Goal: Task Accomplishment & Management: Contribute content

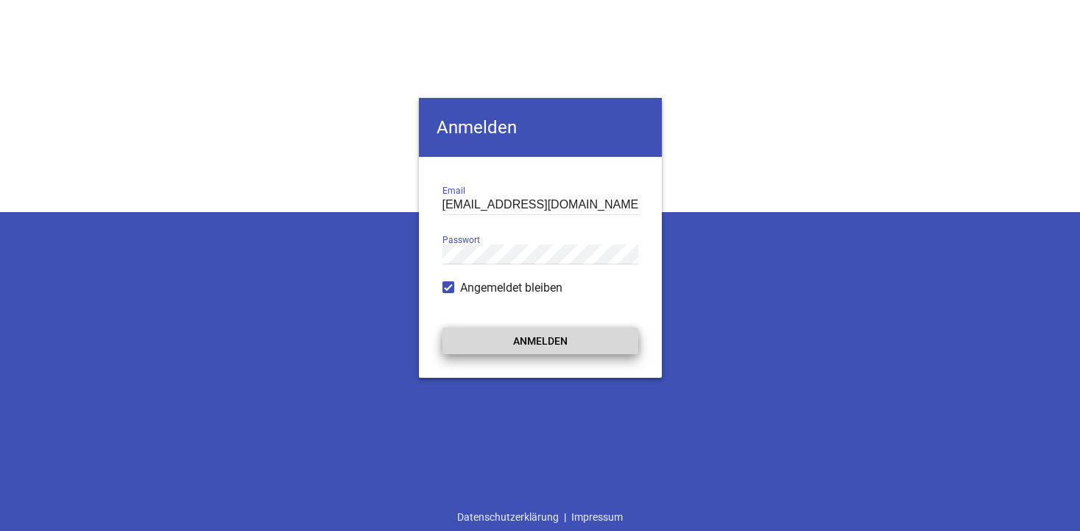
click at [525, 343] on button "Anmelden" at bounding box center [541, 341] width 196 height 27
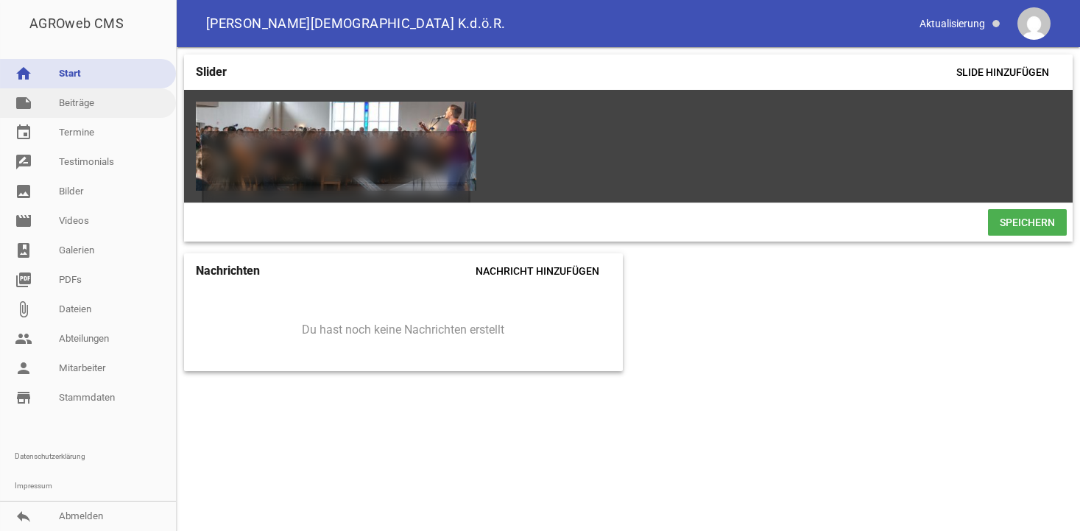
click at [79, 109] on link "note Beiträge" at bounding box center [88, 102] width 176 height 29
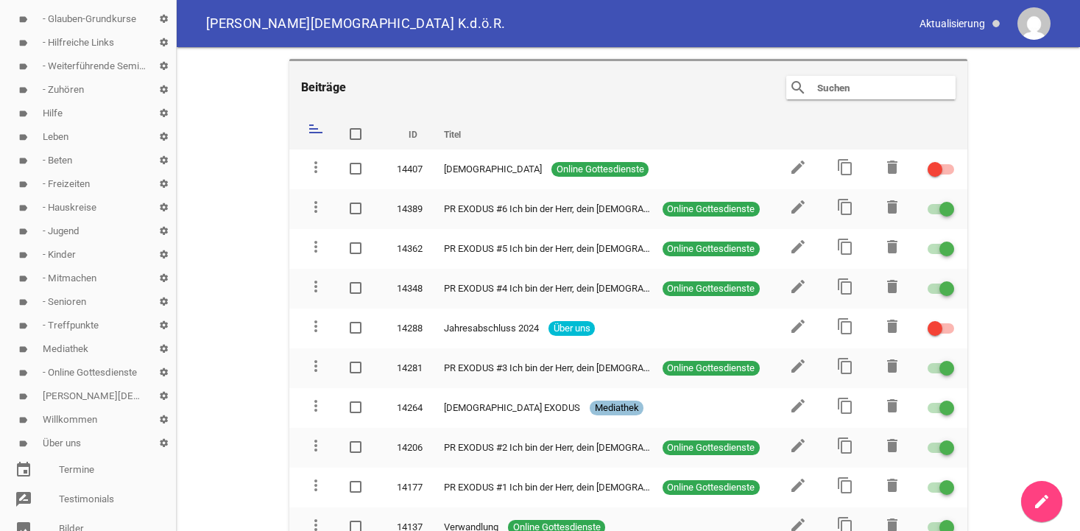
scroll to position [489, 0]
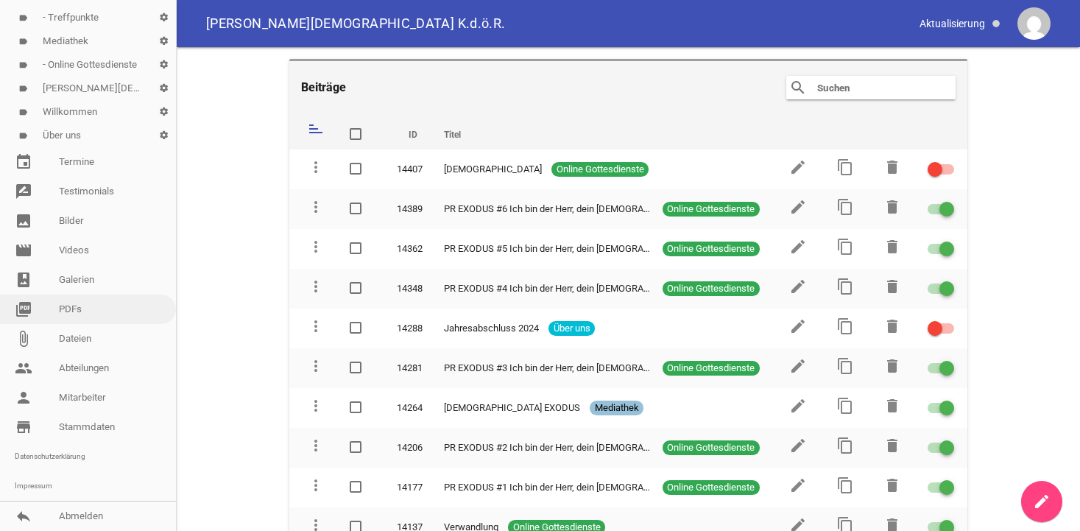
click at [68, 310] on link "picture_as_pdf PDFs" at bounding box center [88, 309] width 176 height 29
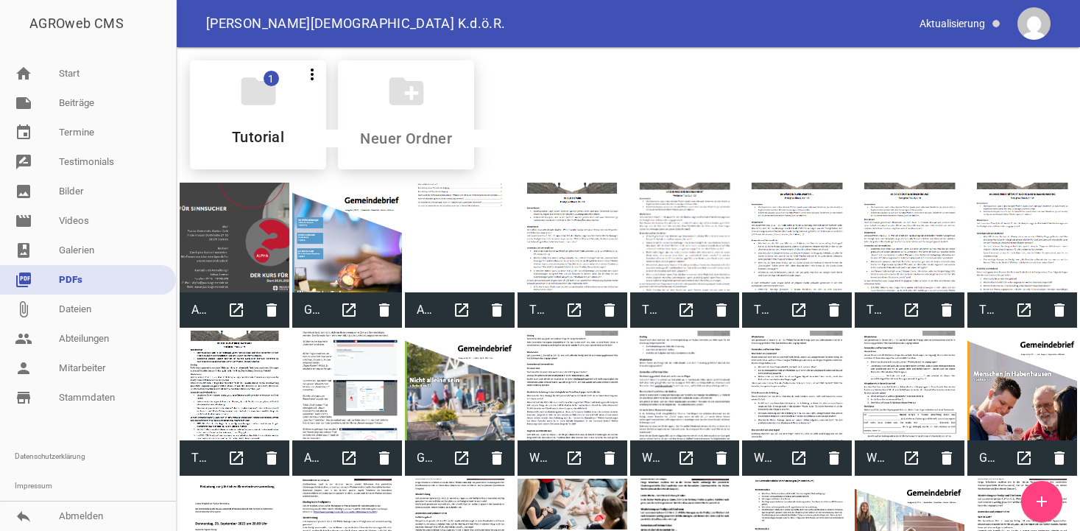
click at [1038, 499] on icon "add" at bounding box center [1042, 502] width 18 height 18
click at [80, 107] on link "note Beiträge" at bounding box center [88, 102] width 176 height 29
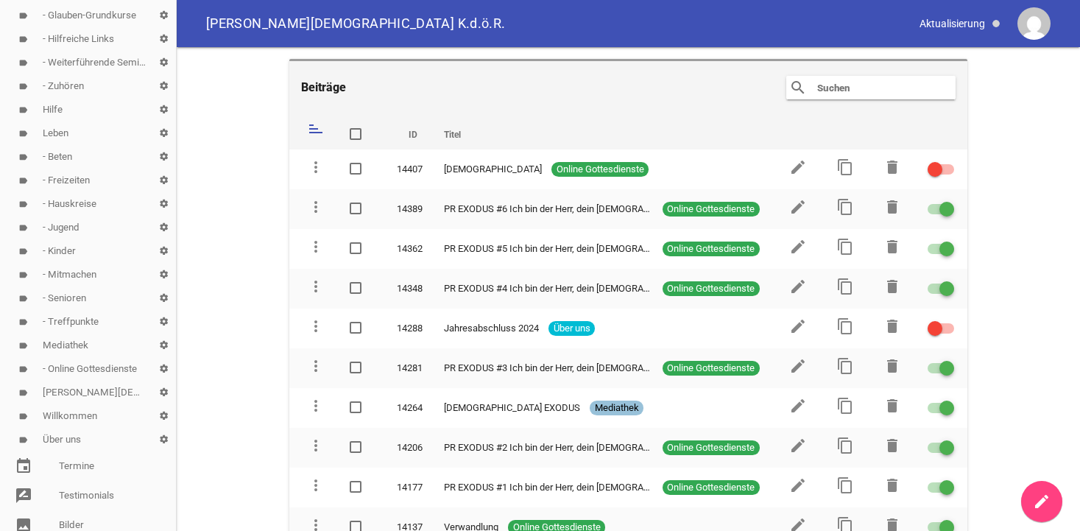
scroll to position [225, 0]
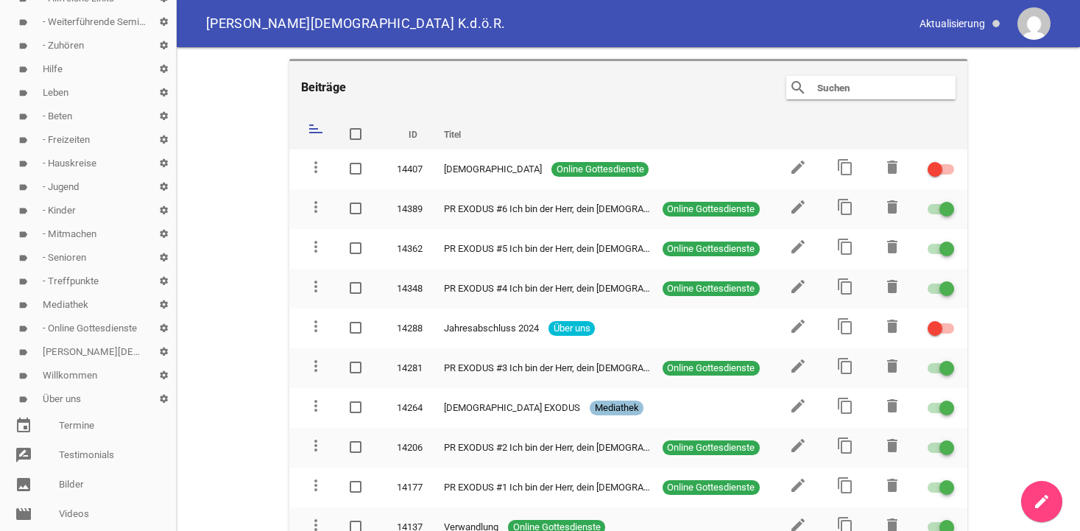
click at [75, 391] on link "label Über uns settings" at bounding box center [88, 399] width 176 height 24
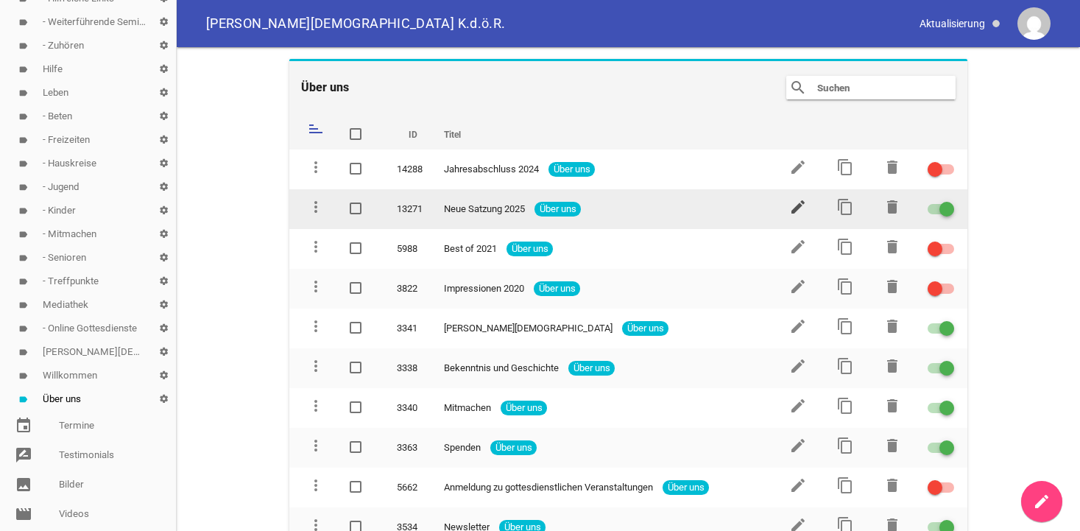
click at [800, 207] on icon "edit" at bounding box center [798, 207] width 18 height 18
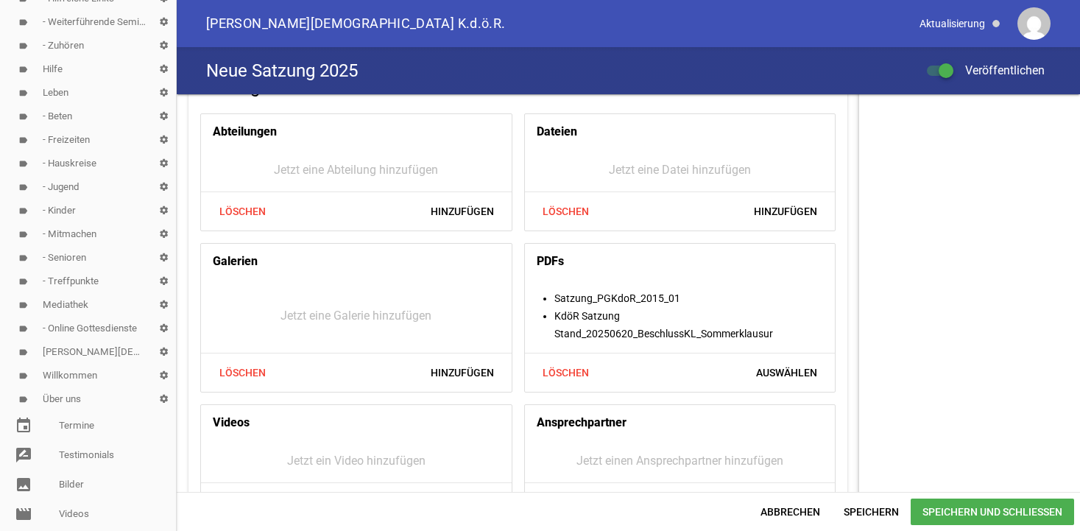
scroll to position [601, 0]
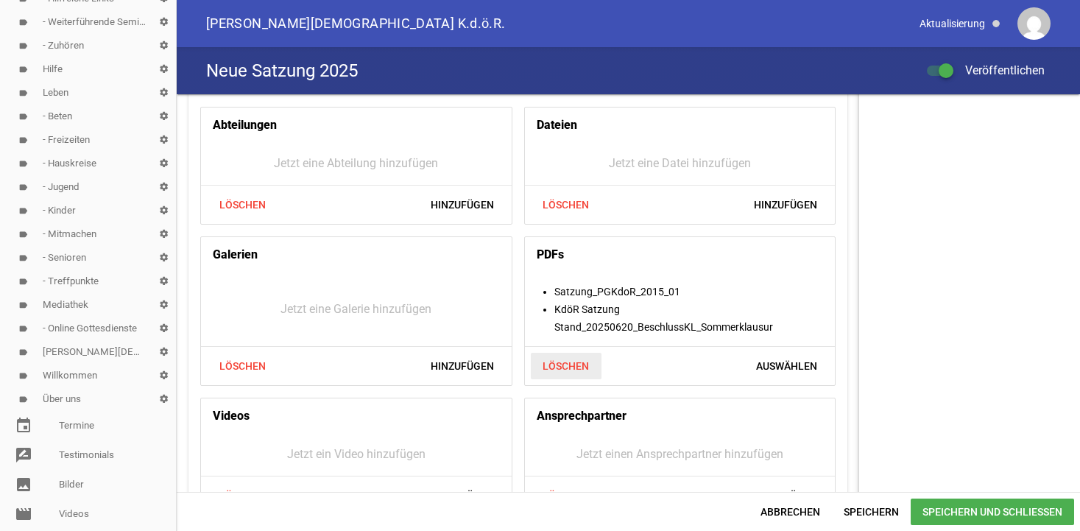
click at [574, 366] on span "Löschen" at bounding box center [566, 366] width 71 height 27
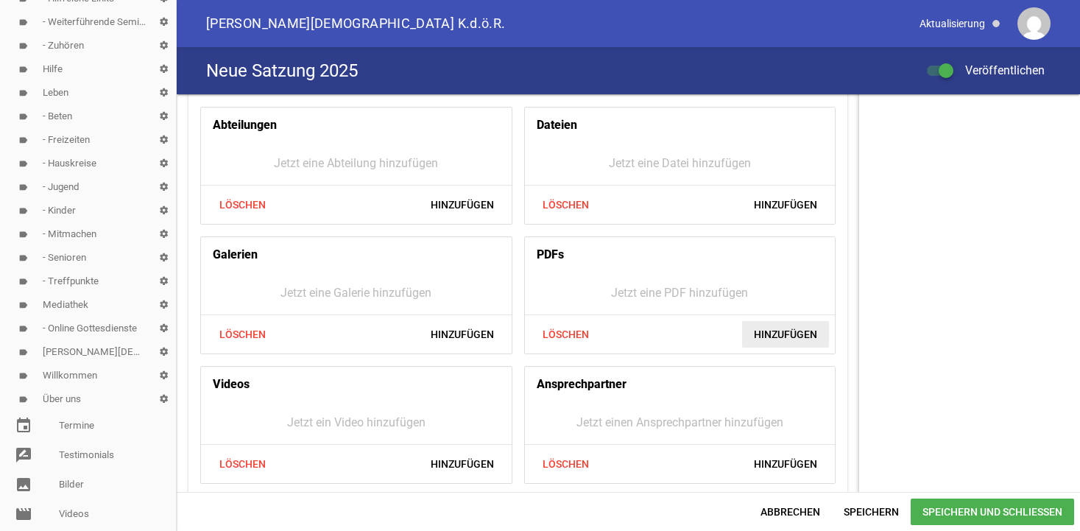
click at [785, 337] on span "Hinzufügen" at bounding box center [785, 334] width 87 height 27
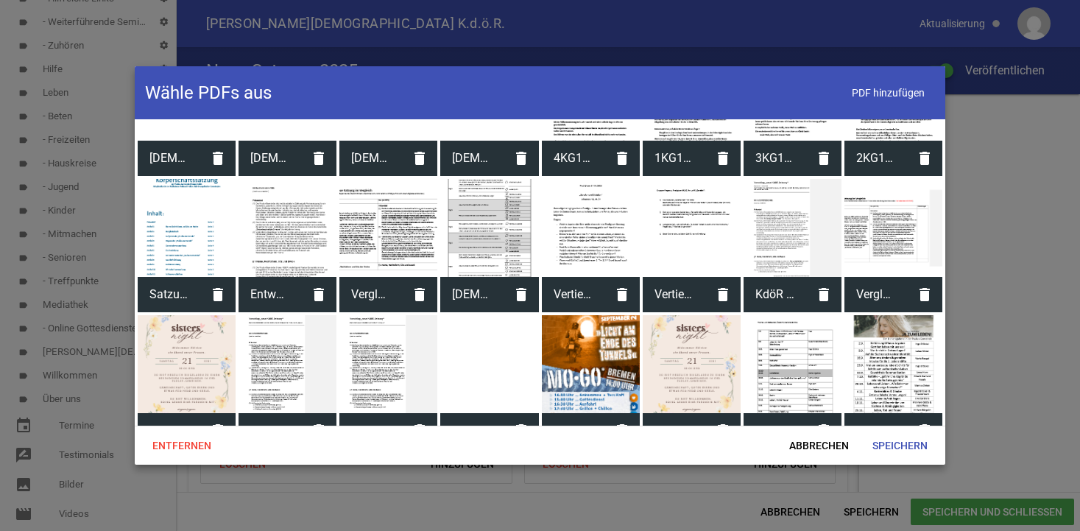
scroll to position [2114, 0]
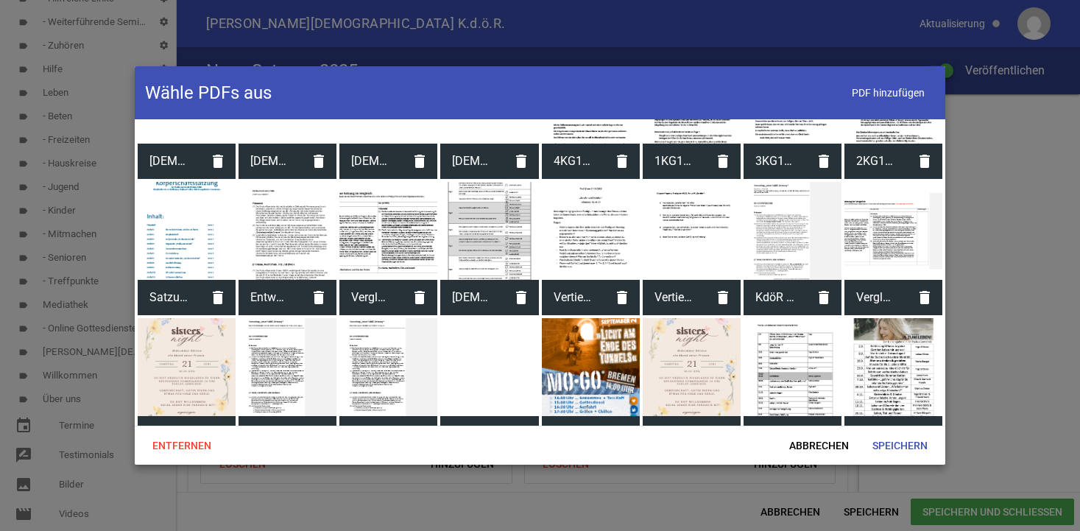
click at [184, 239] on div at bounding box center [187, 231] width 98 height 98
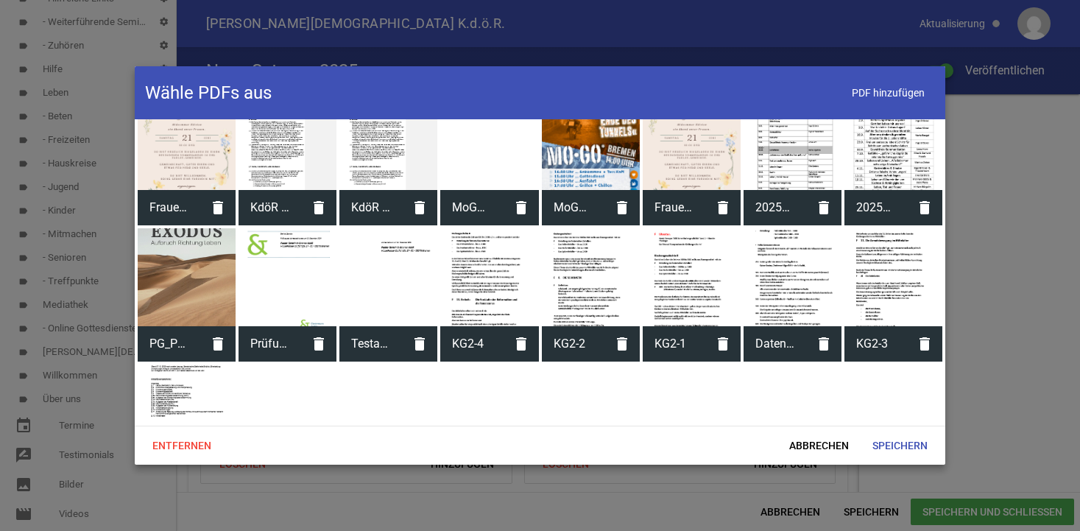
scroll to position [2415, 0]
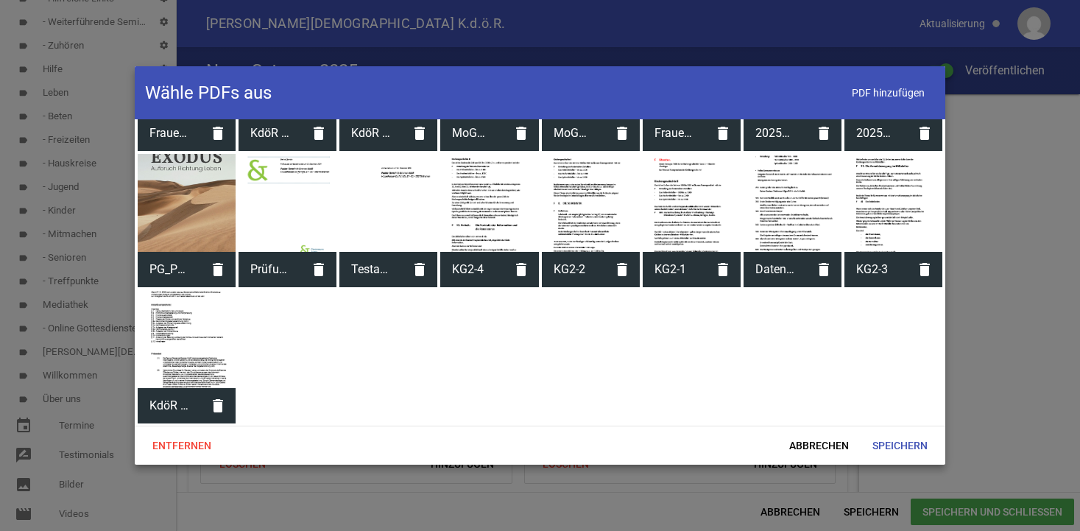
click at [175, 334] on div at bounding box center [187, 339] width 98 height 98
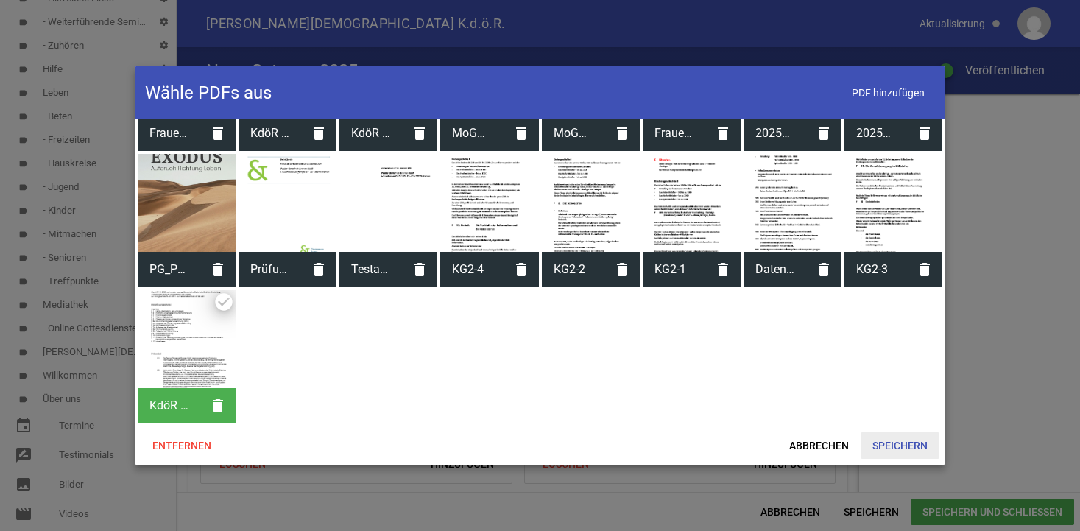
click at [895, 445] on span "Speichern" at bounding box center [900, 445] width 79 height 27
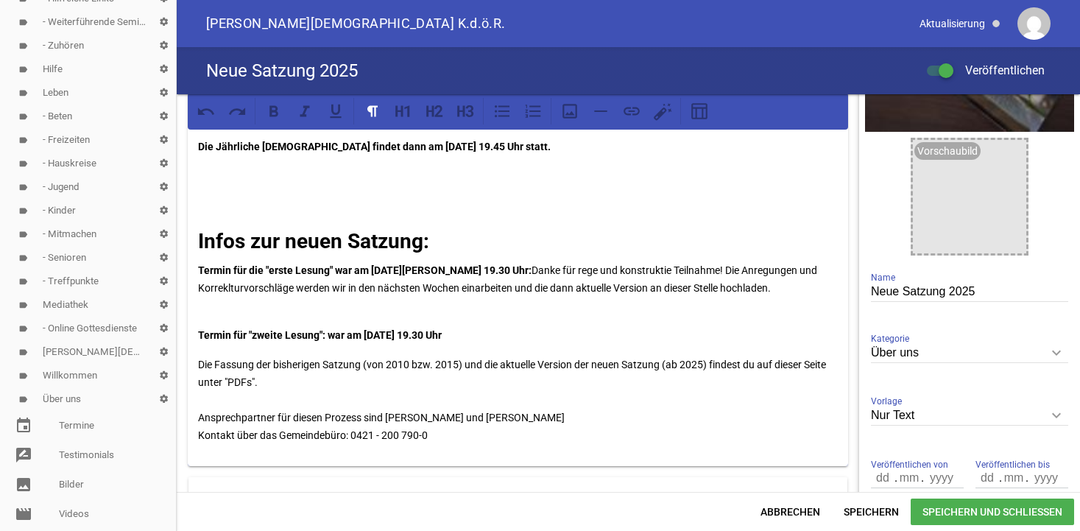
scroll to position [150, 0]
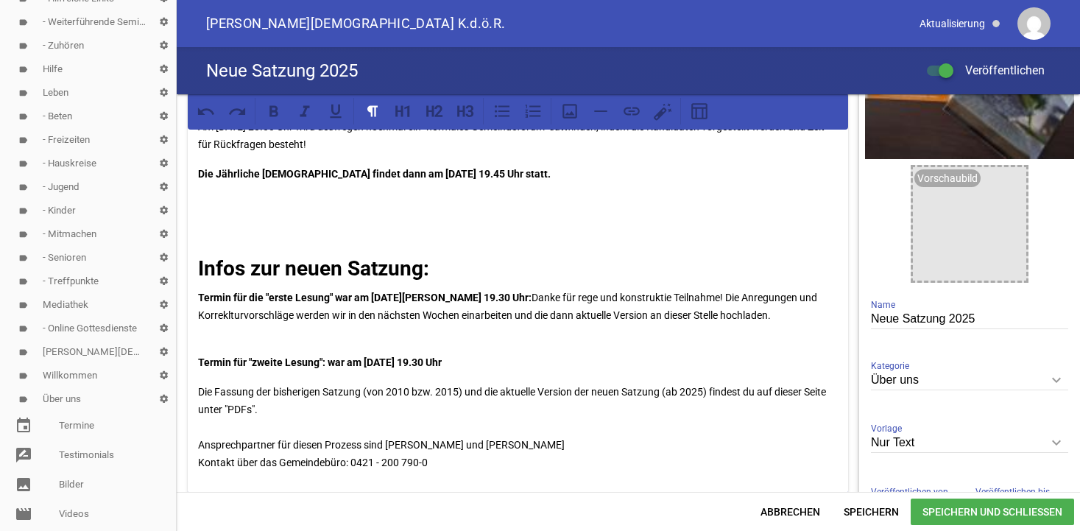
click at [928, 513] on span "Speichern und Schließen" at bounding box center [992, 512] width 163 height 27
